Goal: Task Accomplishment & Management: Use online tool/utility

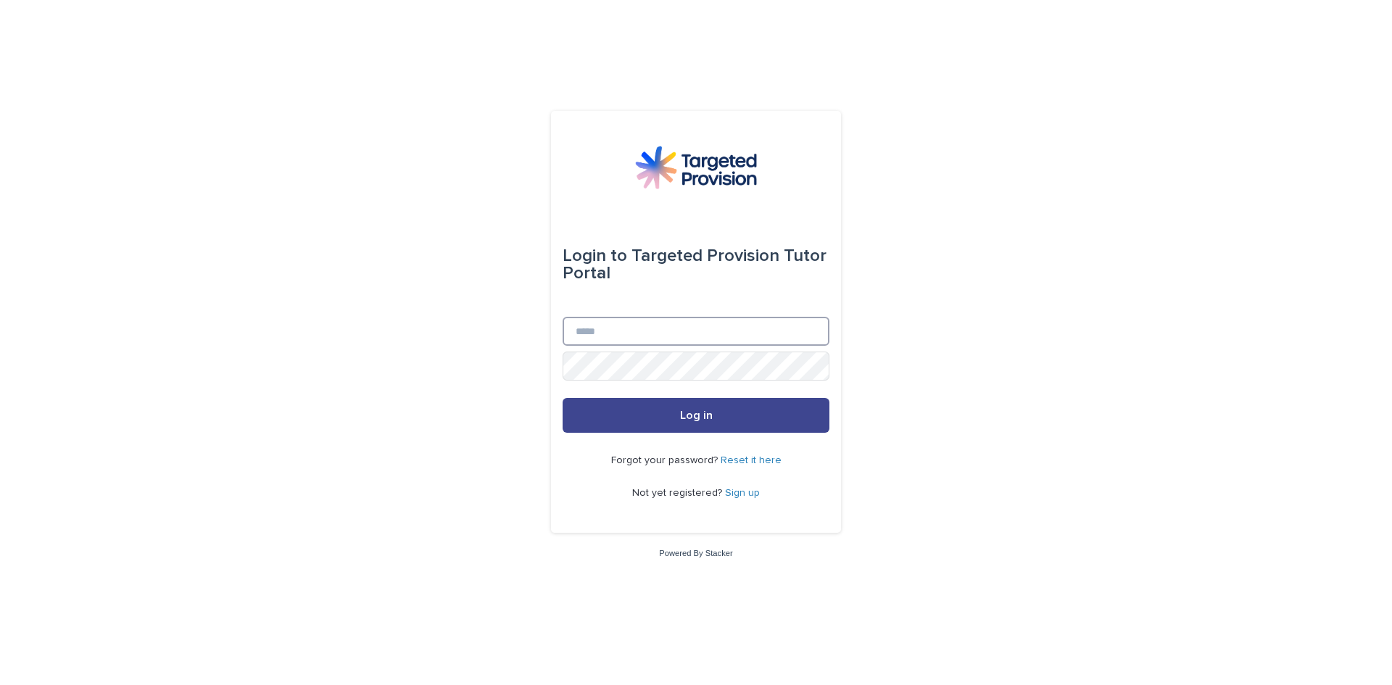
type input "**********"
click at [686, 417] on span "Log in" at bounding box center [696, 416] width 33 height 12
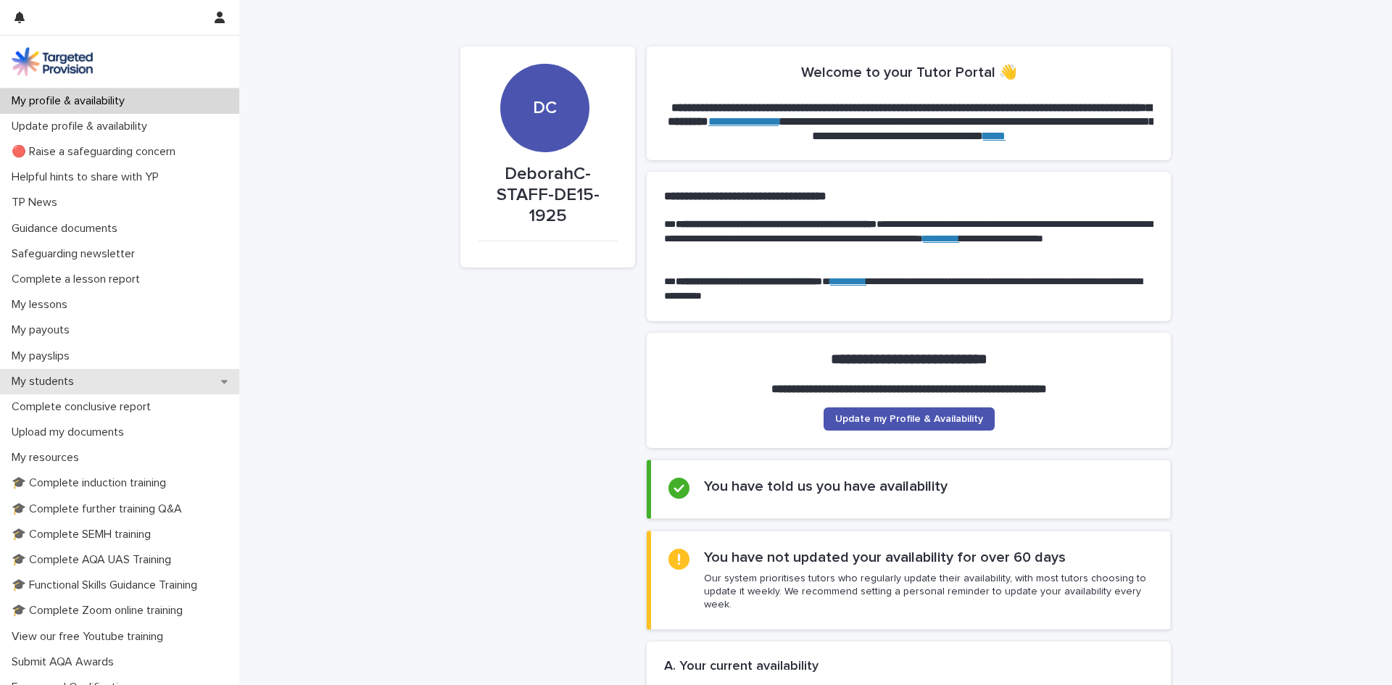
click at [57, 382] on p "My students" at bounding box center [46, 382] width 80 height 14
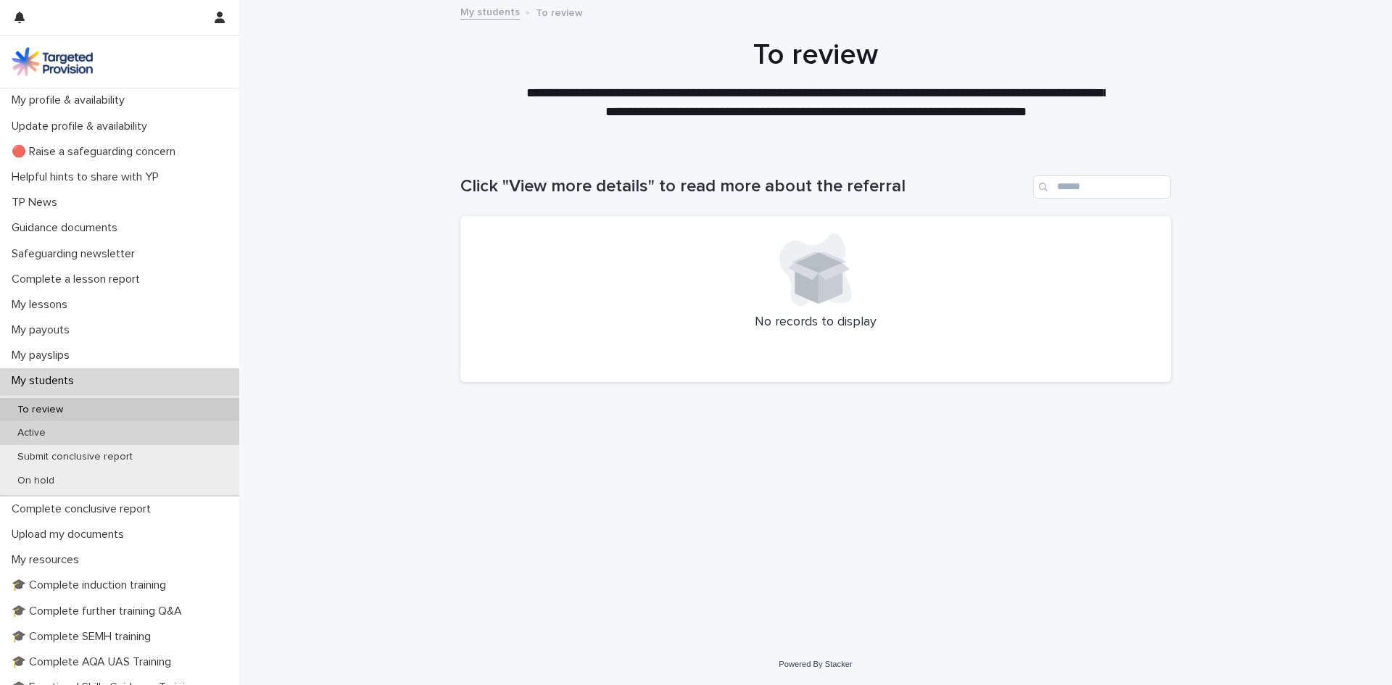
click at [42, 431] on p "Active" at bounding box center [31, 433] width 51 height 12
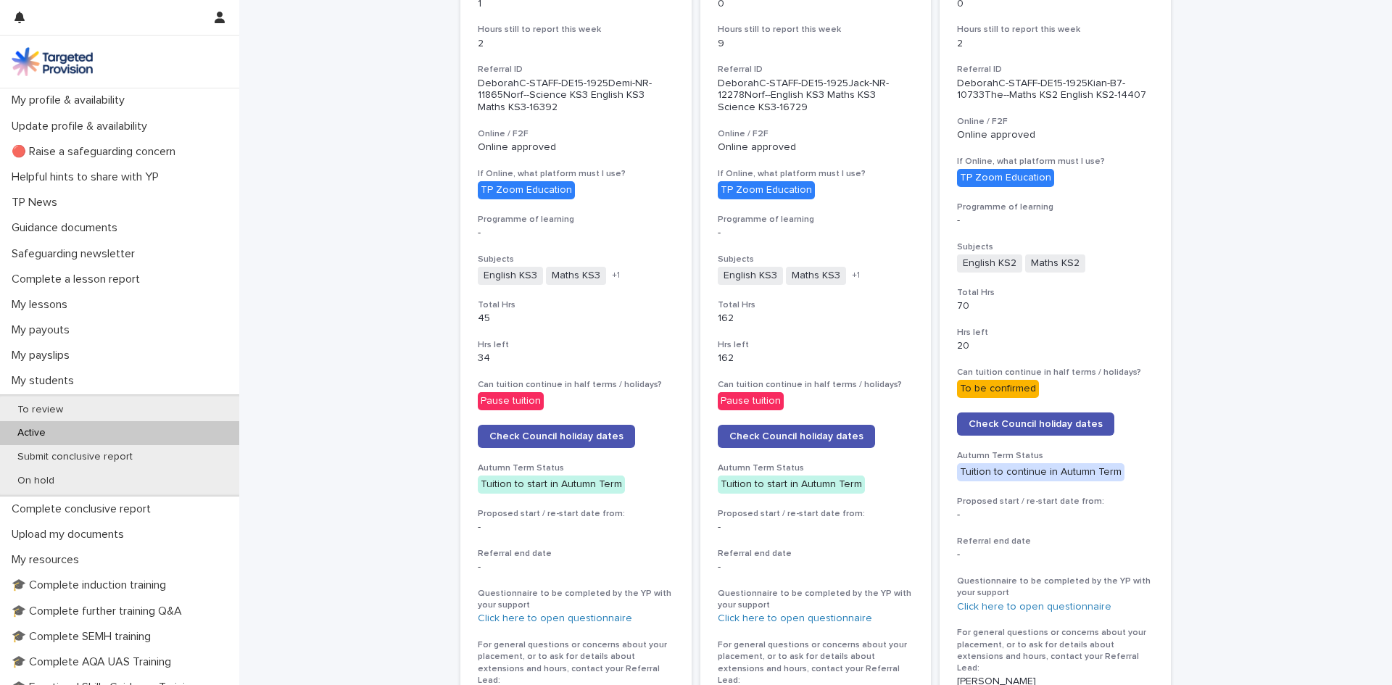
scroll to position [454, 0]
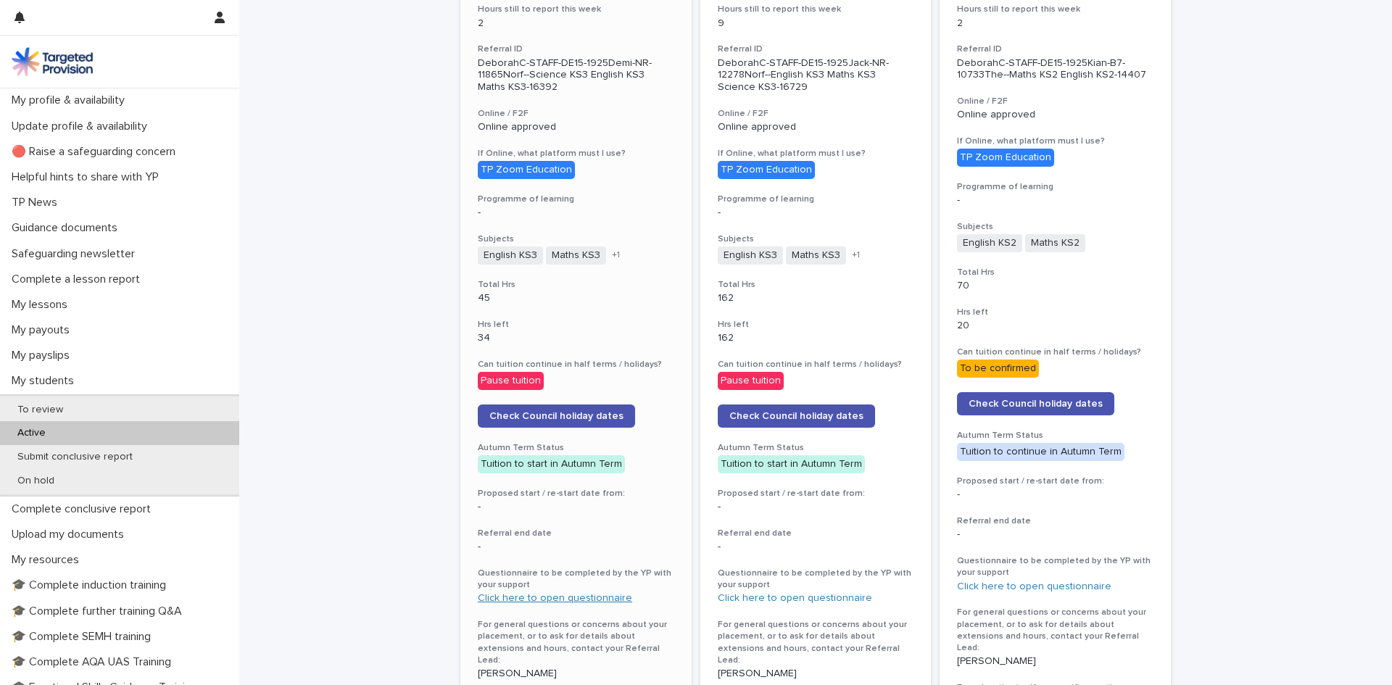
click at [597, 598] on link "Click here to open questionnaire" at bounding box center [555, 598] width 154 height 10
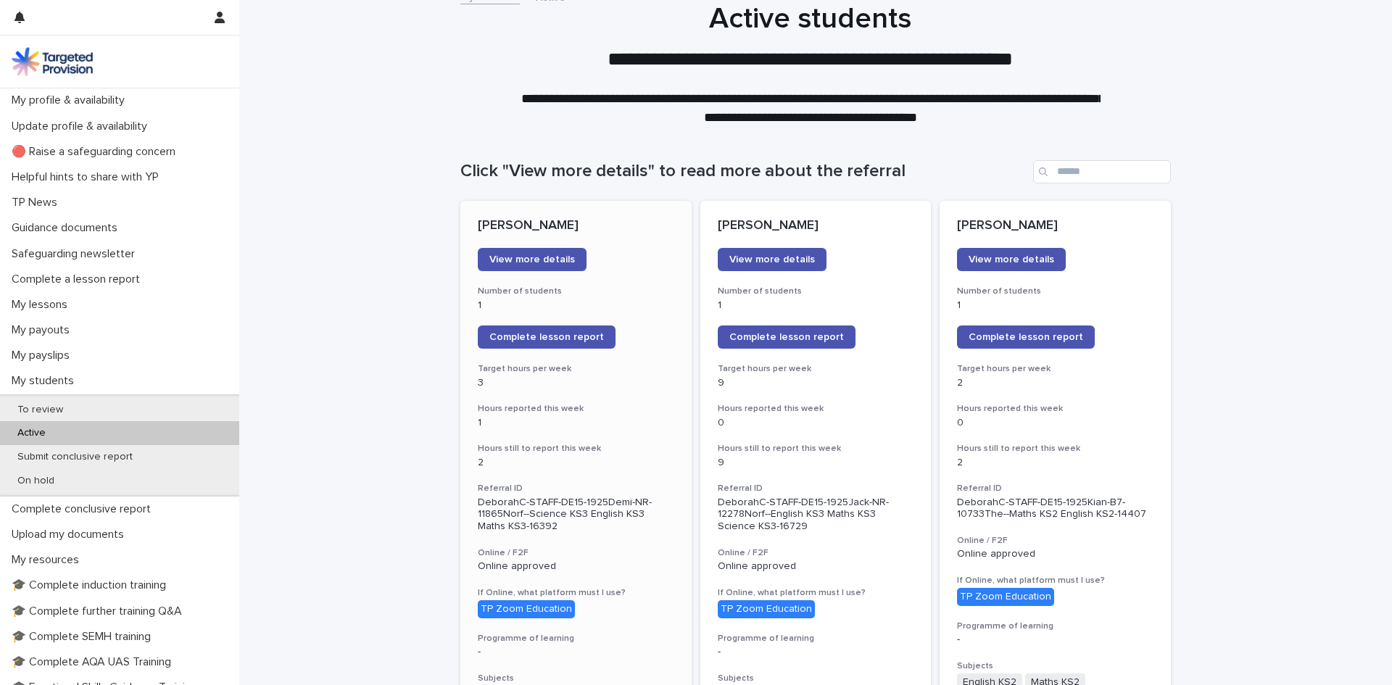
scroll to position [0, 0]
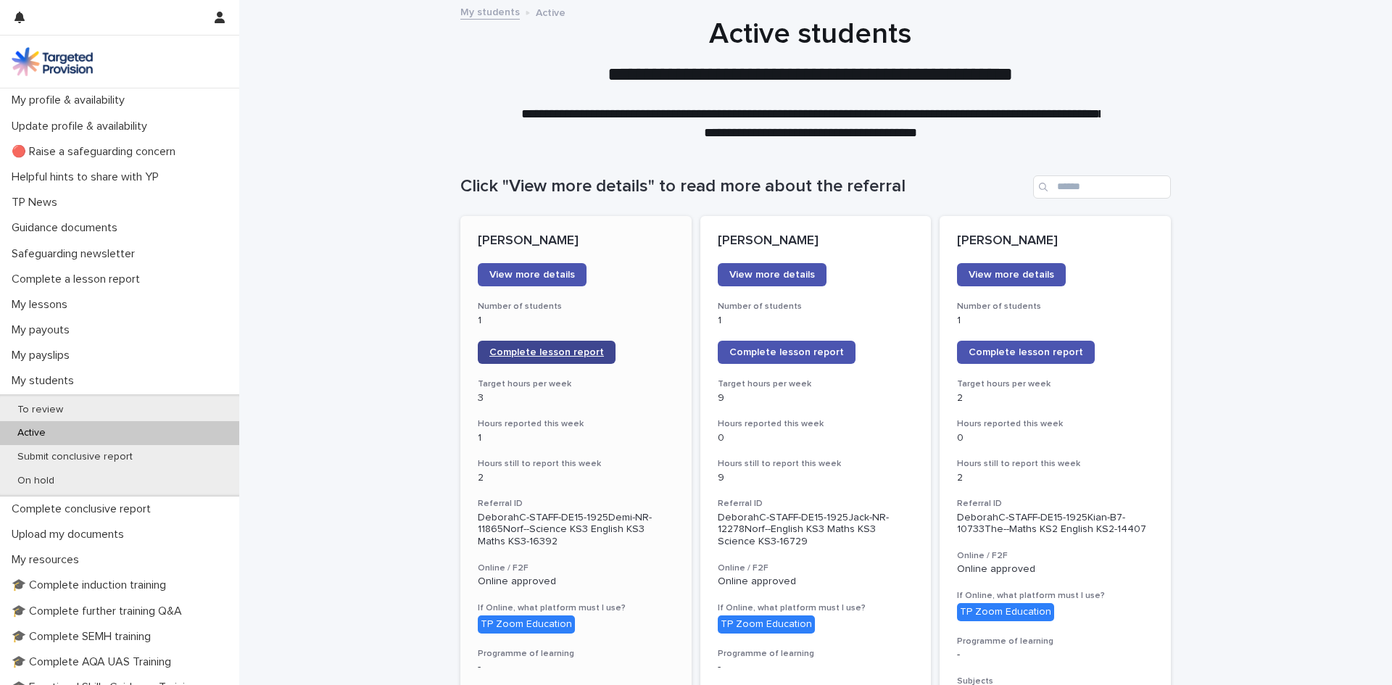
click at [562, 346] on link "Complete lesson report" at bounding box center [547, 352] width 138 height 23
